Goal: Information Seeking & Learning: Learn about a topic

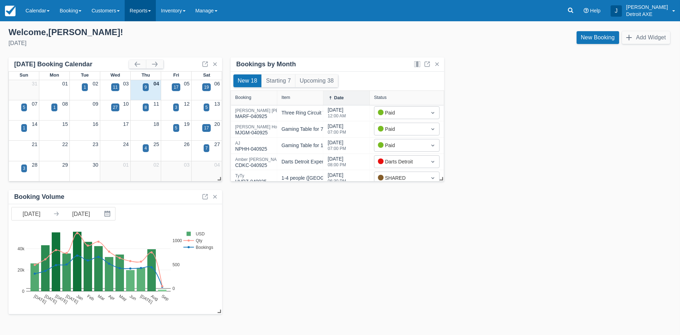
click at [148, 11] on link "Reports" at bounding box center [140, 10] width 31 height 21
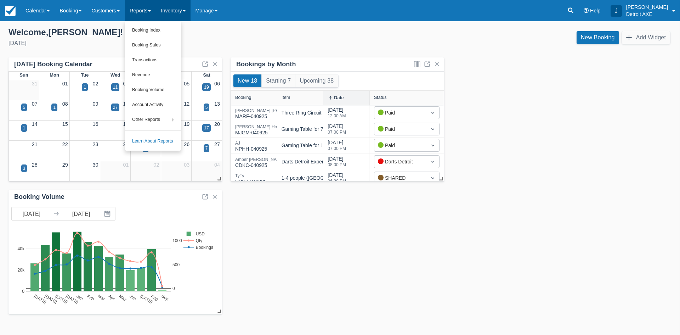
click at [181, 15] on link "Inventory" at bounding box center [173, 10] width 34 height 21
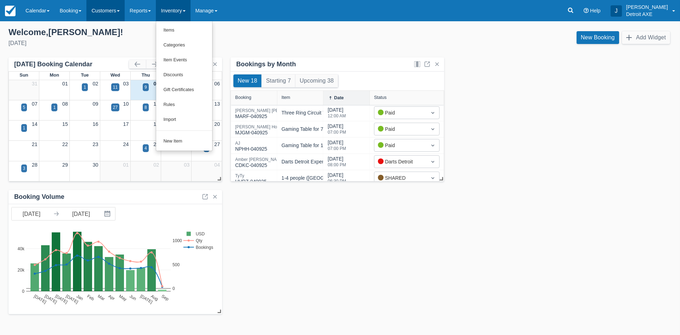
click at [109, 10] on link "Customers" at bounding box center [105, 10] width 38 height 21
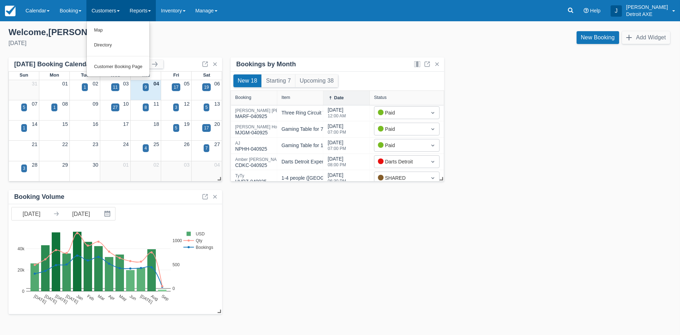
click at [146, 12] on link "Reports" at bounding box center [140, 10] width 31 height 21
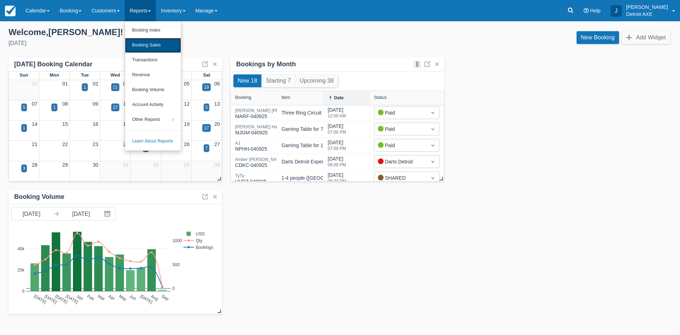
click at [153, 39] on link "Booking Sales" at bounding box center [153, 45] width 56 height 15
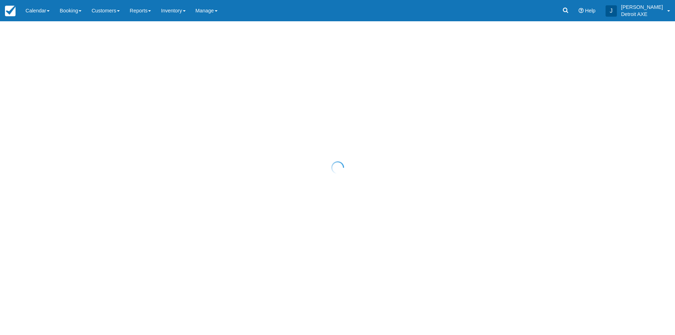
select select "20"
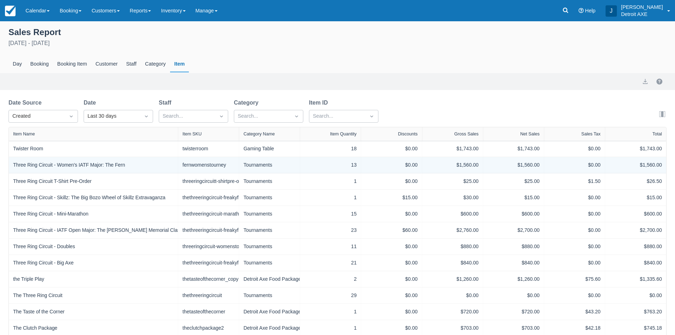
drag, startPoint x: 81, startPoint y: 130, endPoint x: 173, endPoint y: 171, distance: 100.4
click at [175, 172] on div "Item Name Item SKU Category Name Item Quantity Discounts Gross Sales Net Sales …" at bounding box center [337, 305] width 657 height 357
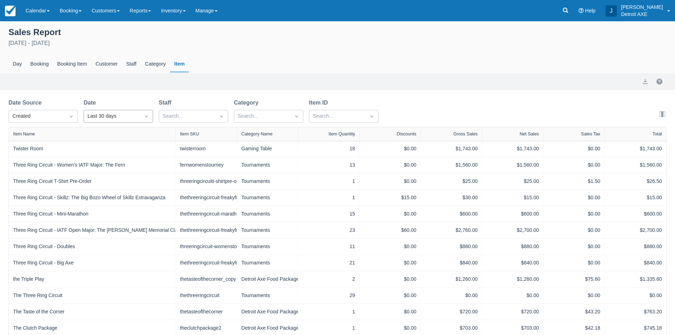
click at [108, 118] on div "Last 30 days" at bounding box center [111, 116] width 49 height 8
click at [100, 136] on div "Custom" at bounding box center [118, 134] width 69 height 14
select select "20"
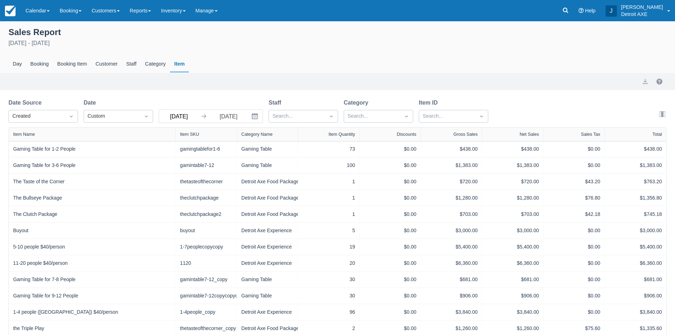
click at [177, 116] on input "08/05/25" at bounding box center [179, 116] width 40 height 13
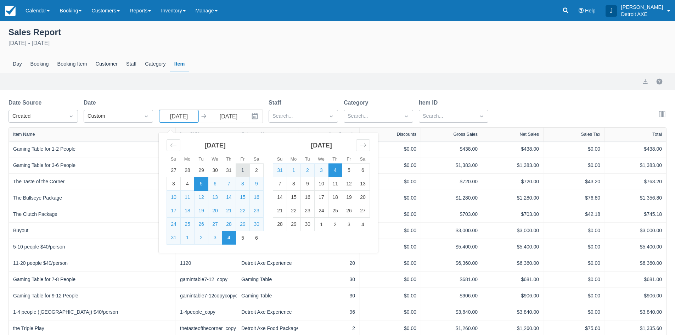
click at [242, 170] on td "1" at bounding box center [243, 170] width 14 height 13
type input "08/01/25"
select select "20"
click at [548, 103] on div "Date Source Created Date Custom 08/01/25 Navigate forward to interact with the …" at bounding box center [337, 112] width 658 height 29
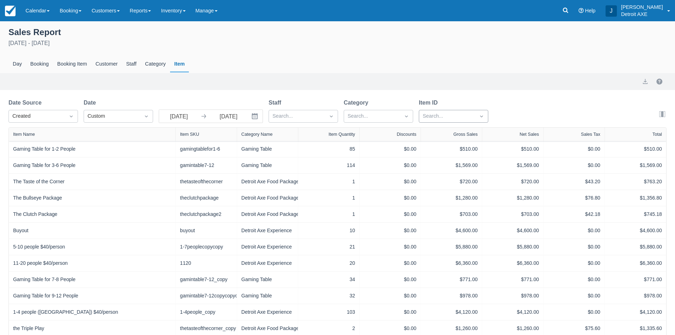
click at [440, 119] on div at bounding box center [447, 116] width 49 height 9
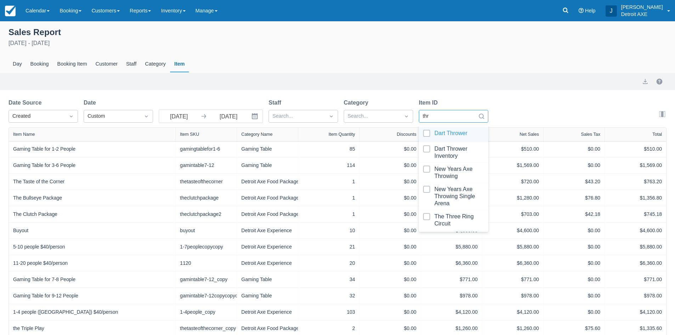
type input "thre"
click at [450, 139] on div at bounding box center [453, 137] width 61 height 14
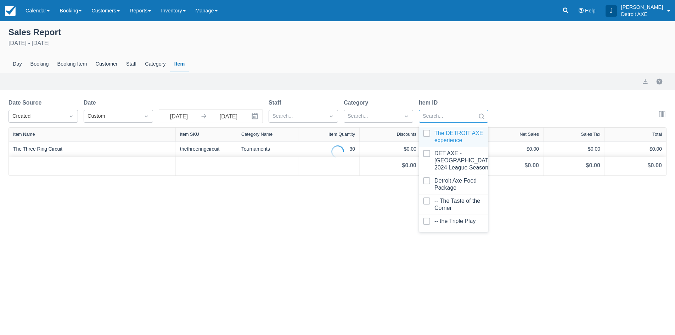
select select "20"
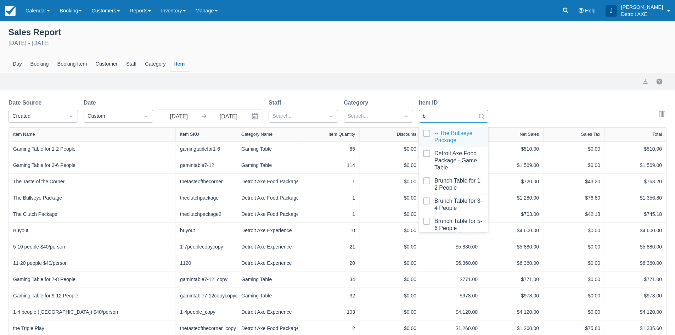
type input "bi"
click at [459, 134] on div at bounding box center [453, 137] width 61 height 14
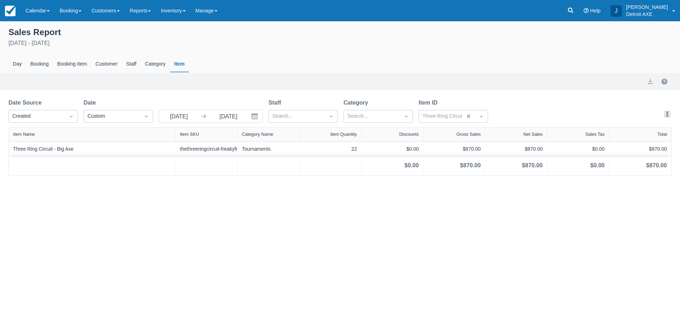
click at [515, 114] on div "Date Source Created Date Custom 08/01/25 Navigate forward to interact with the …" at bounding box center [339, 112] width 663 height 29
click at [73, 60] on div "Booking Item" at bounding box center [72, 64] width 38 height 16
select select "20"
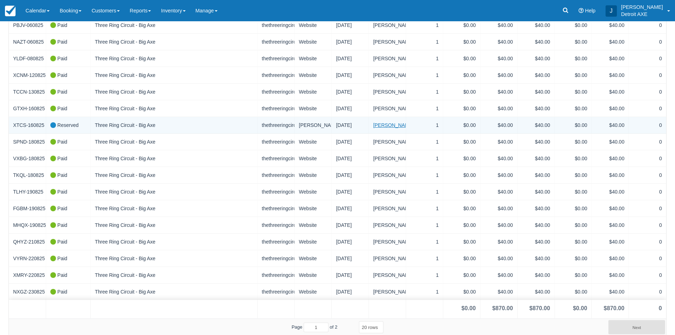
scroll to position [175, 0]
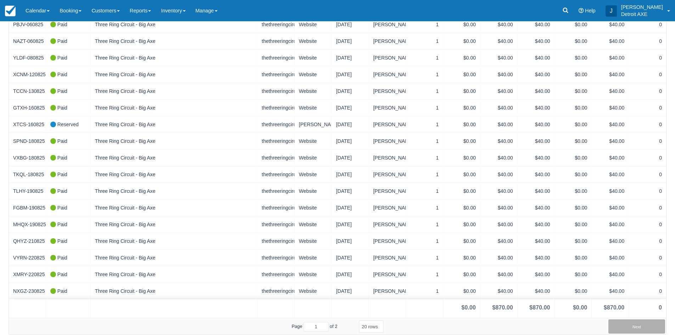
click at [634, 328] on button "Next" at bounding box center [636, 326] width 57 height 14
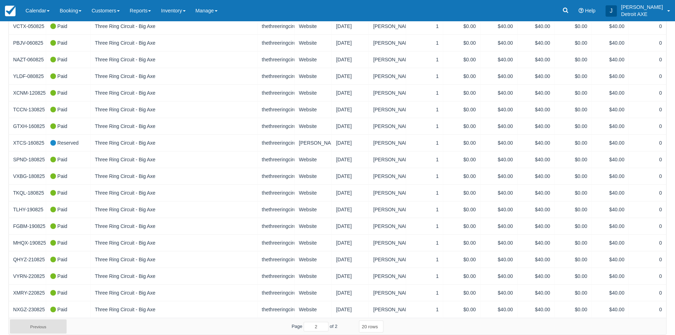
scroll to position [0, 0]
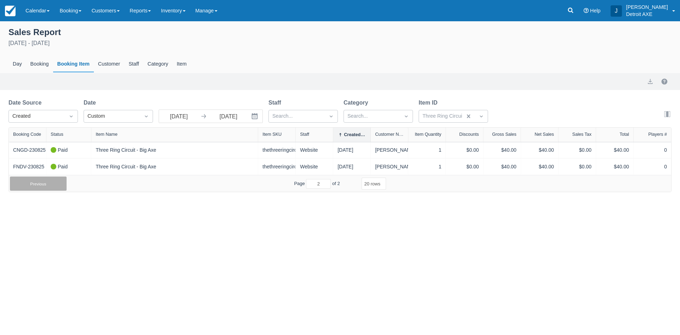
click at [33, 187] on button "Previous" at bounding box center [38, 183] width 57 height 14
type input "1"
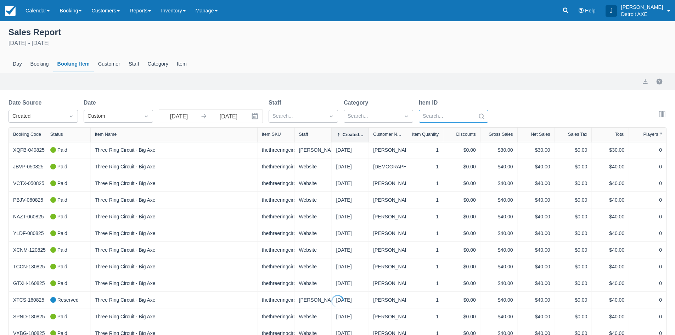
select select "20"
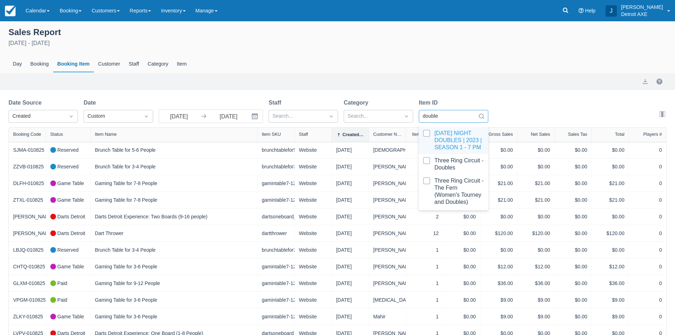
type input "doubles"
click at [459, 168] on div at bounding box center [453, 164] width 61 height 14
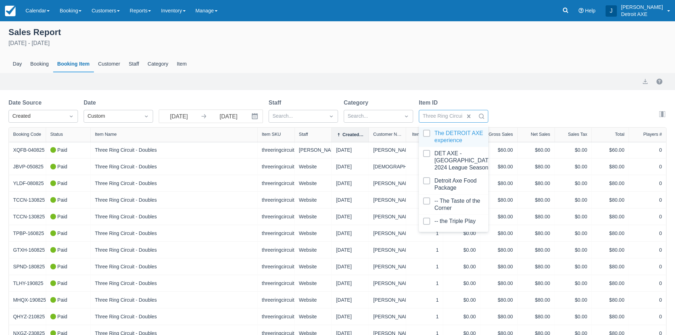
drag, startPoint x: 512, startPoint y: 100, endPoint x: 503, endPoint y: 101, distance: 8.9
click at [512, 100] on div "Date Source Created Date Custom 08/01/25 Navigate forward to interact with the …" at bounding box center [337, 112] width 658 height 29
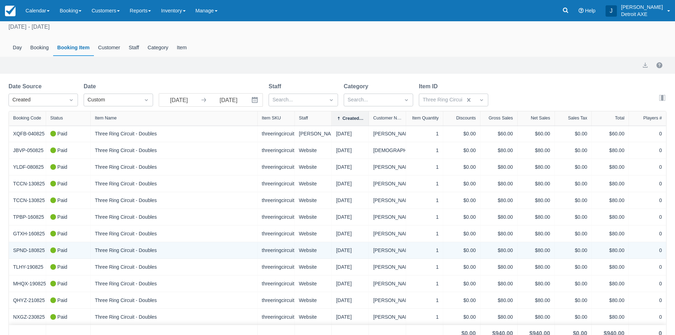
scroll to position [25, 0]
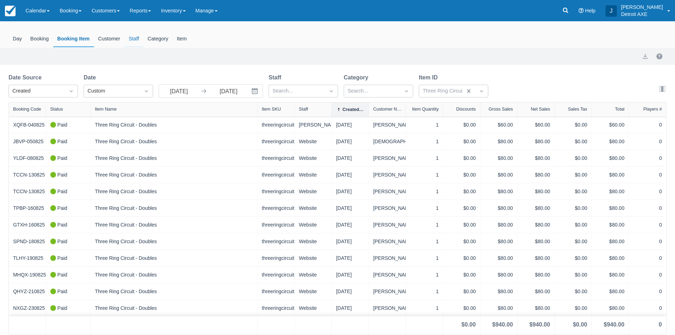
click at [132, 38] on div "Staff" at bounding box center [133, 39] width 19 height 16
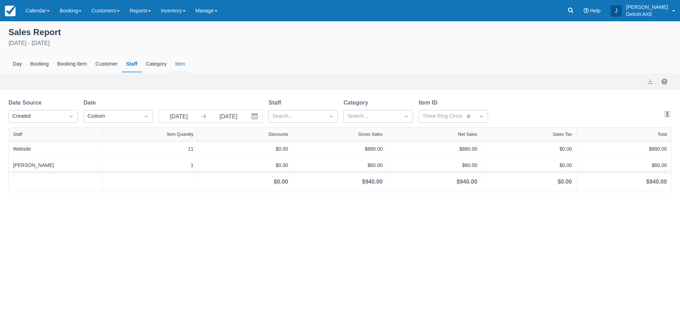
click at [179, 66] on div "Item" at bounding box center [180, 64] width 18 height 16
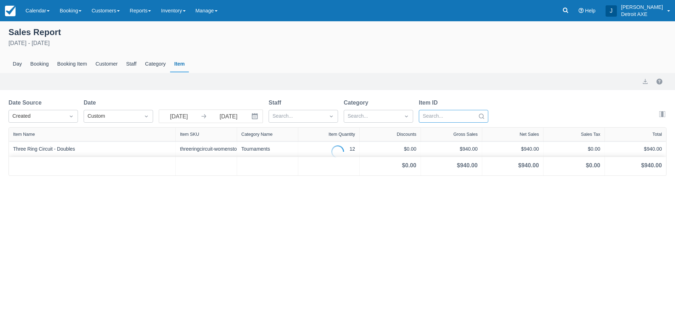
select select "20"
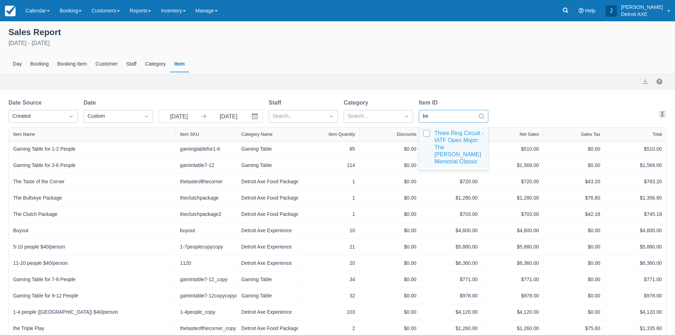
type input "ben"
click at [448, 138] on div at bounding box center [453, 147] width 61 height 35
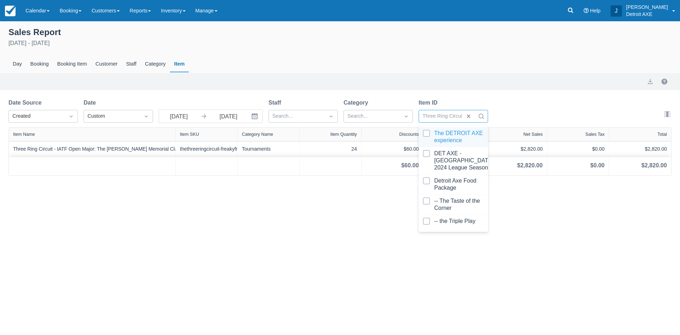
click at [557, 106] on div "Date Source Created Date Custom 08/01/25 Navigate forward to interact with the …" at bounding box center [339, 112] width 663 height 29
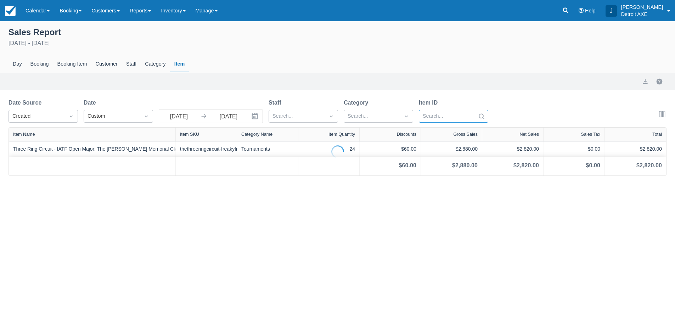
select select "20"
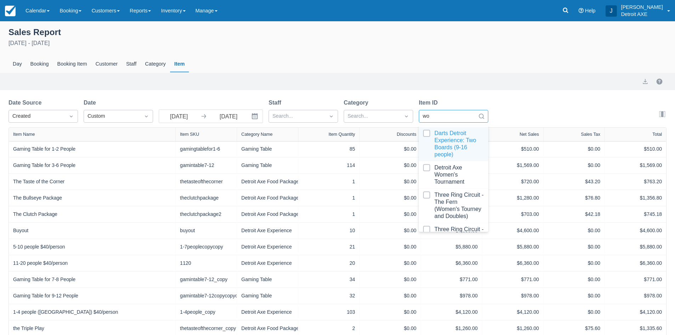
type input "w"
type input "the fern"
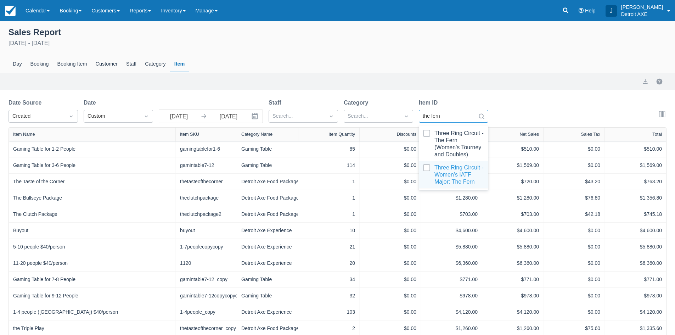
click at [452, 165] on div at bounding box center [453, 174] width 61 height 21
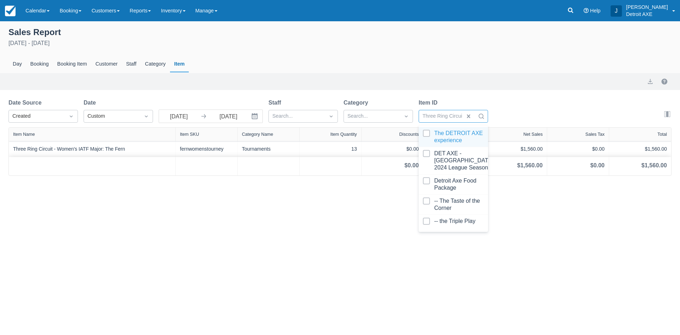
click at [518, 98] on div "Date Source Created Date Custom 08/01/25 Navigate forward to interact with the …" at bounding box center [339, 112] width 663 height 29
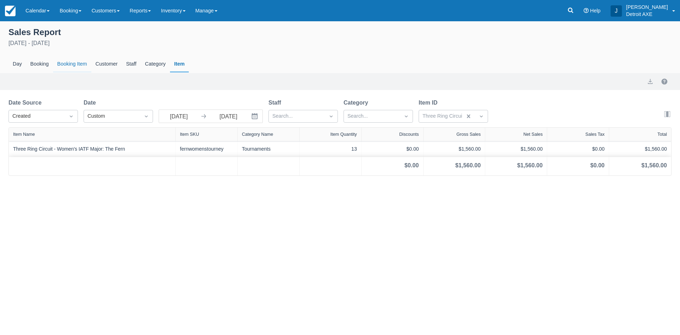
click at [72, 65] on div "Booking Item" at bounding box center [72, 64] width 38 height 16
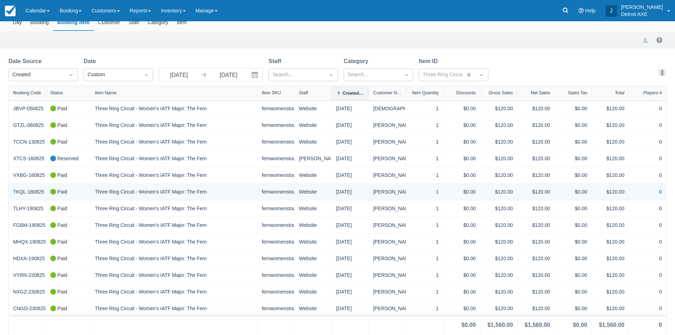
scroll to position [42, 0]
